Goal: Information Seeking & Learning: Learn about a topic

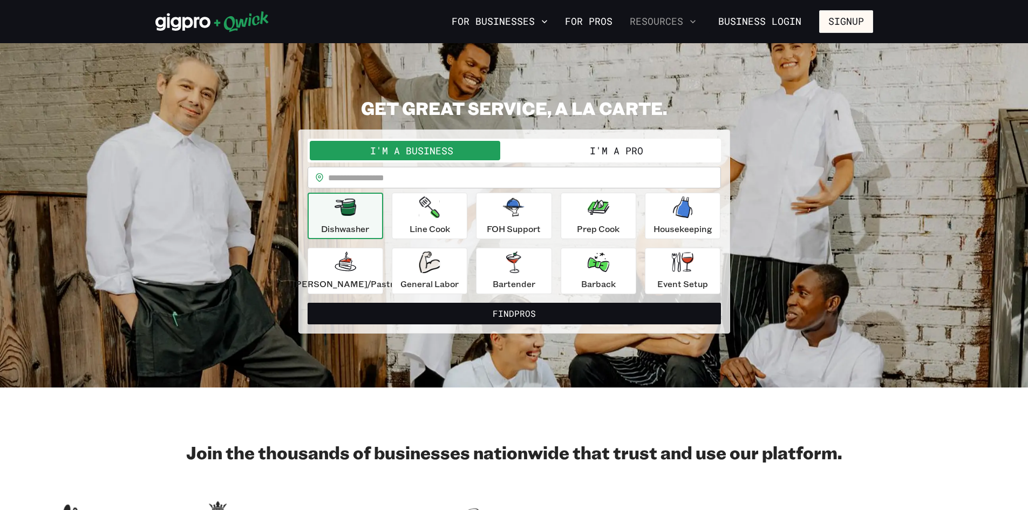
click at [663, 18] on button "Resources" at bounding box center [662, 21] width 75 height 18
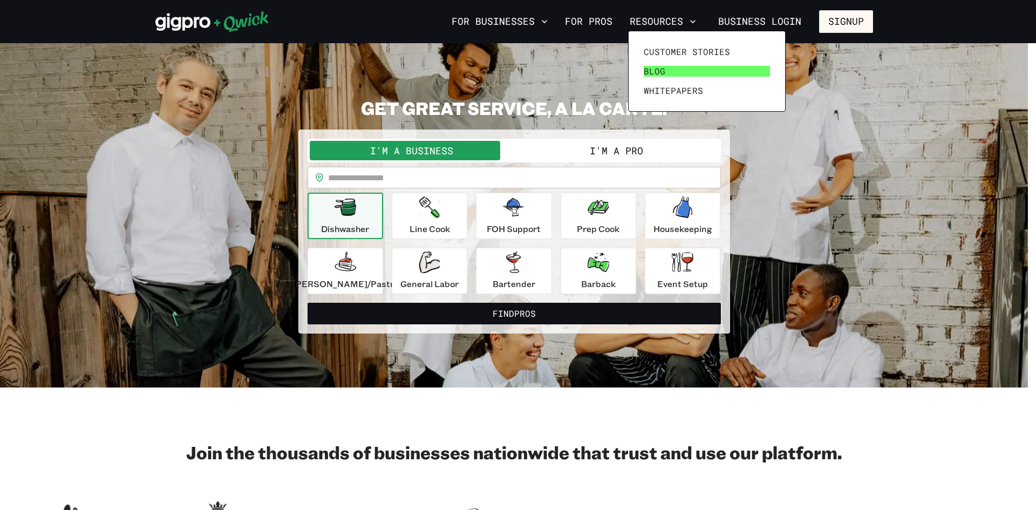
click at [658, 64] on link "Blog" at bounding box center [706, 71] width 135 height 19
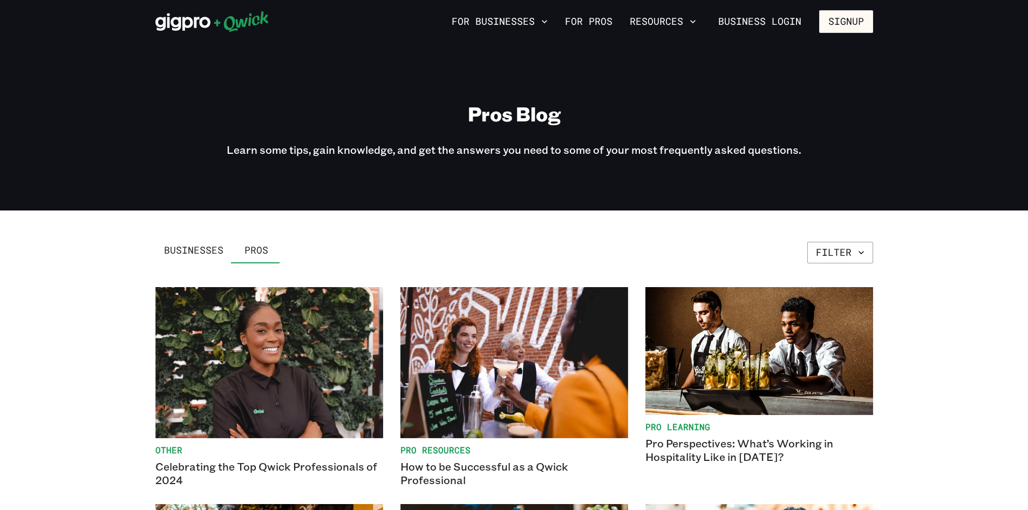
click at [214, 240] on link "Businesses" at bounding box center [193, 250] width 77 height 26
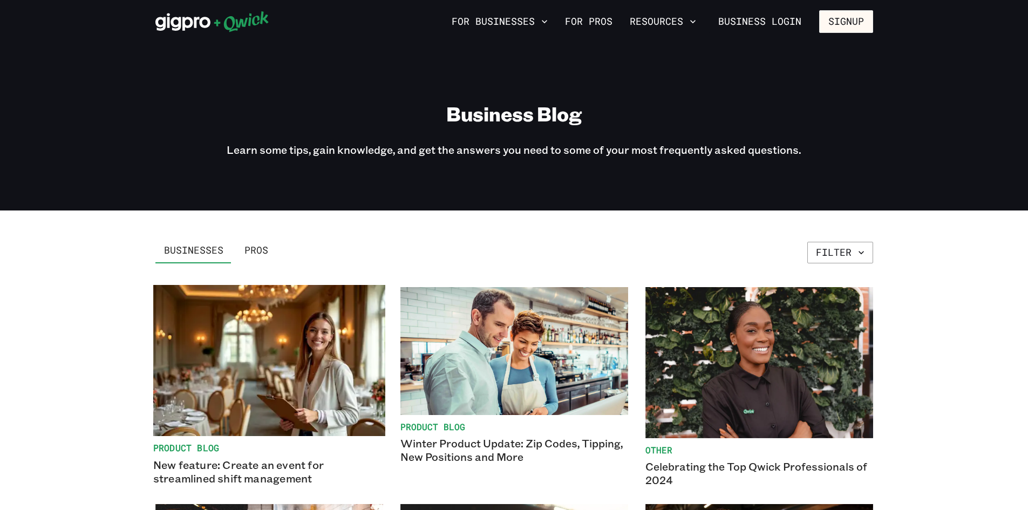
click at [251, 317] on img at bounding box center [269, 360] width 232 height 151
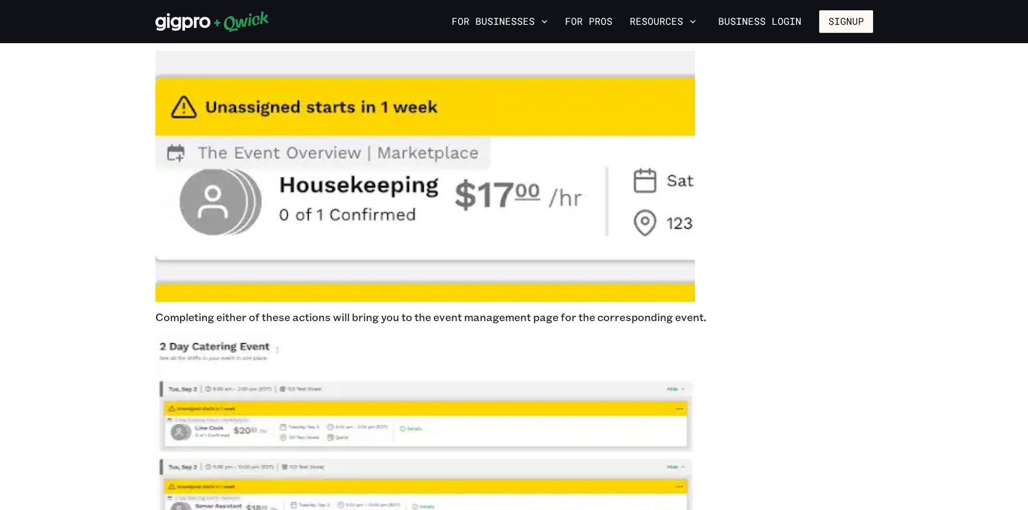
scroll to position [1457, 0]
